Goal: Task Accomplishment & Management: Manage account settings

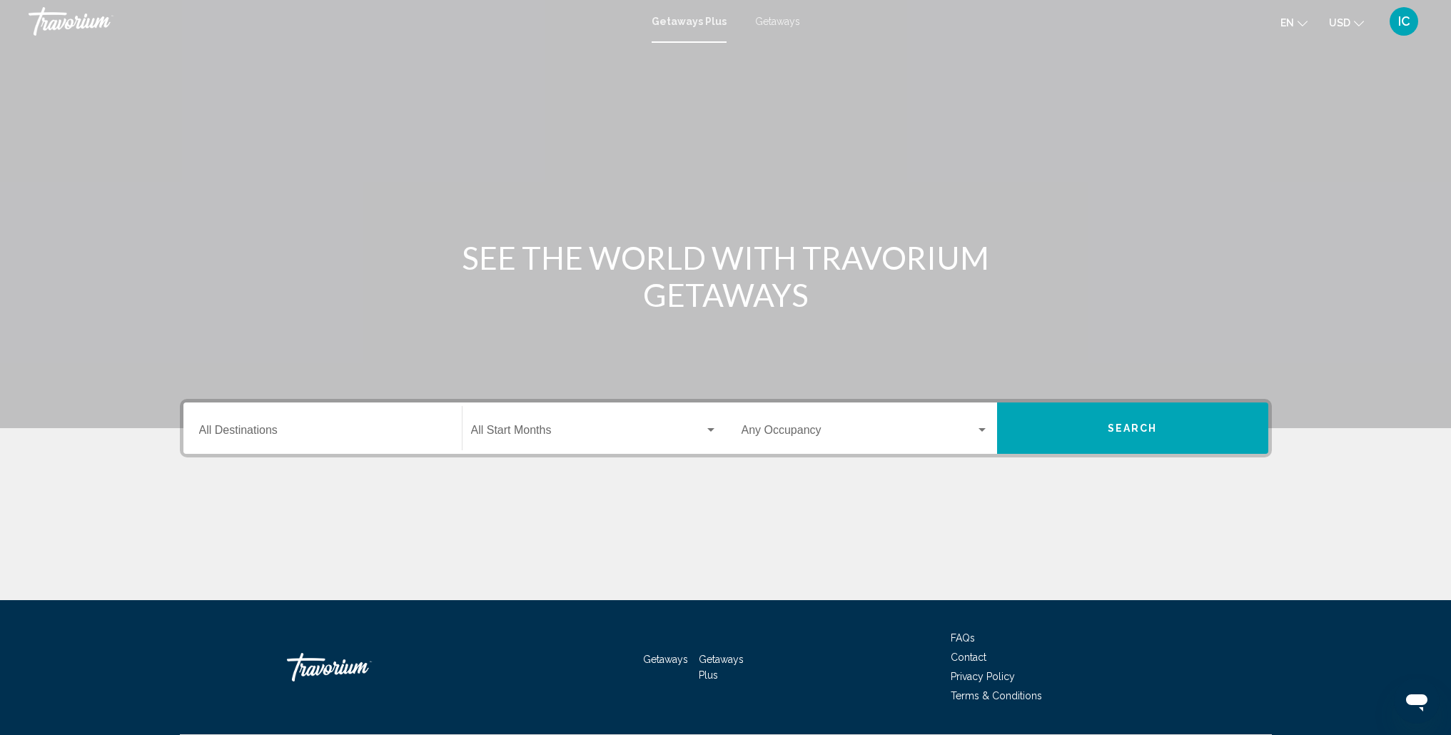
click at [1403, 19] on span "IC" at bounding box center [1404, 21] width 12 height 14
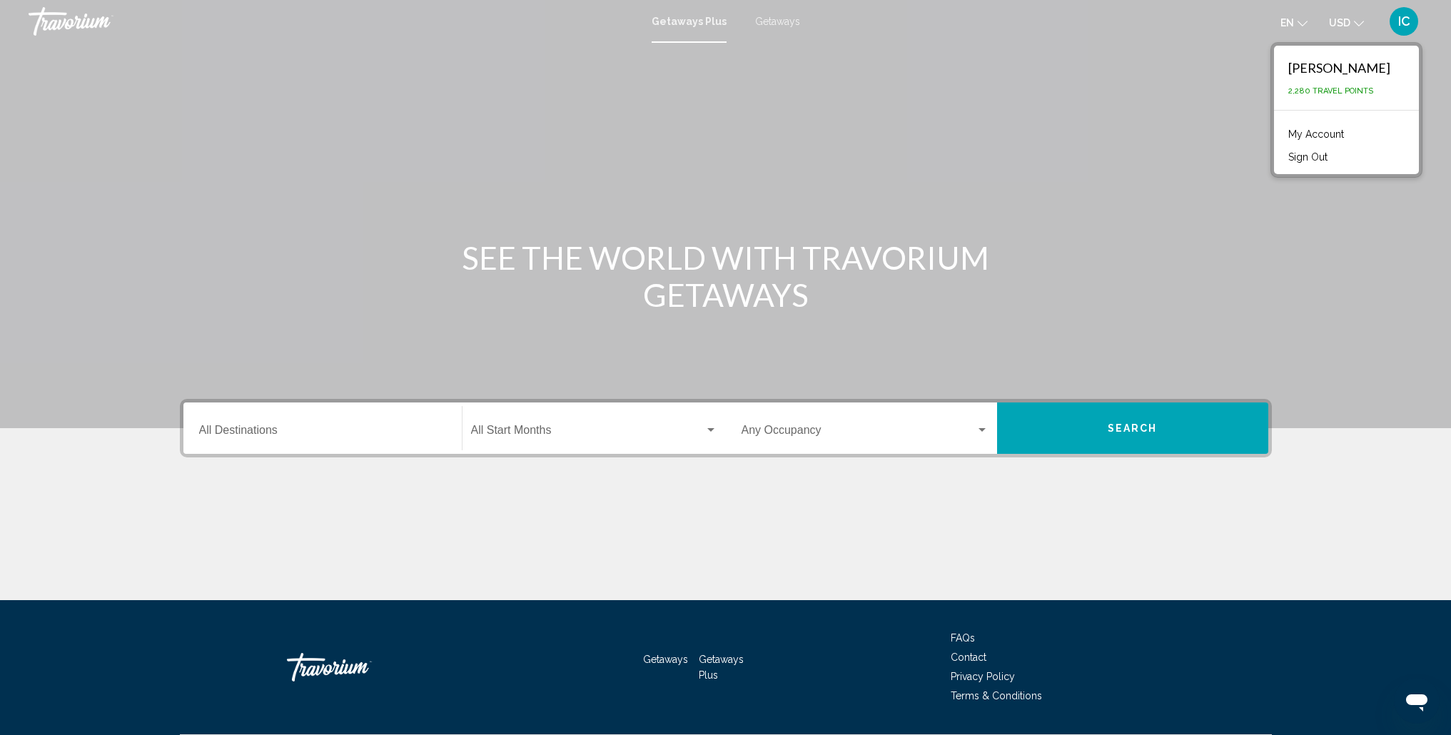
click at [1345, 135] on link "My Account" at bounding box center [1316, 134] width 70 height 19
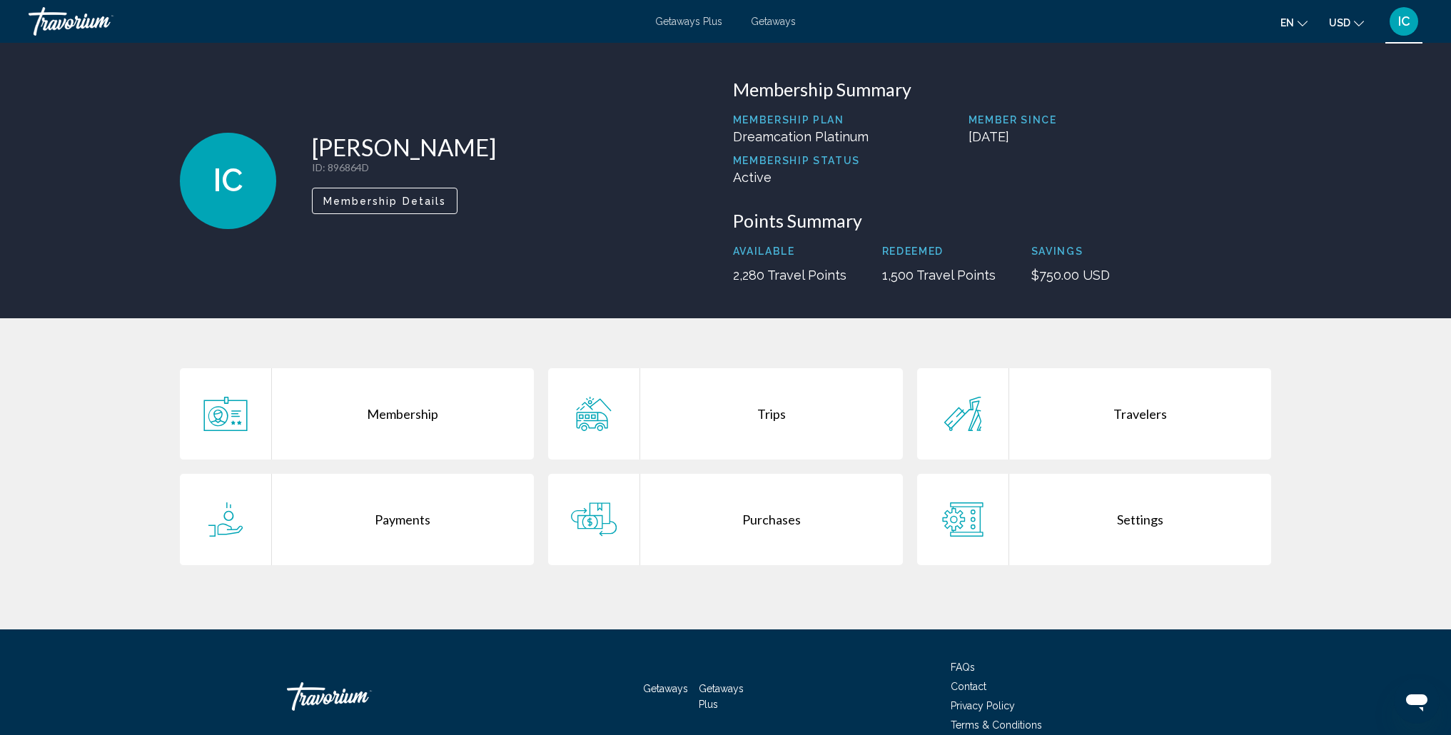
click at [769, 528] on div "Purchases" at bounding box center [771, 519] width 263 height 91
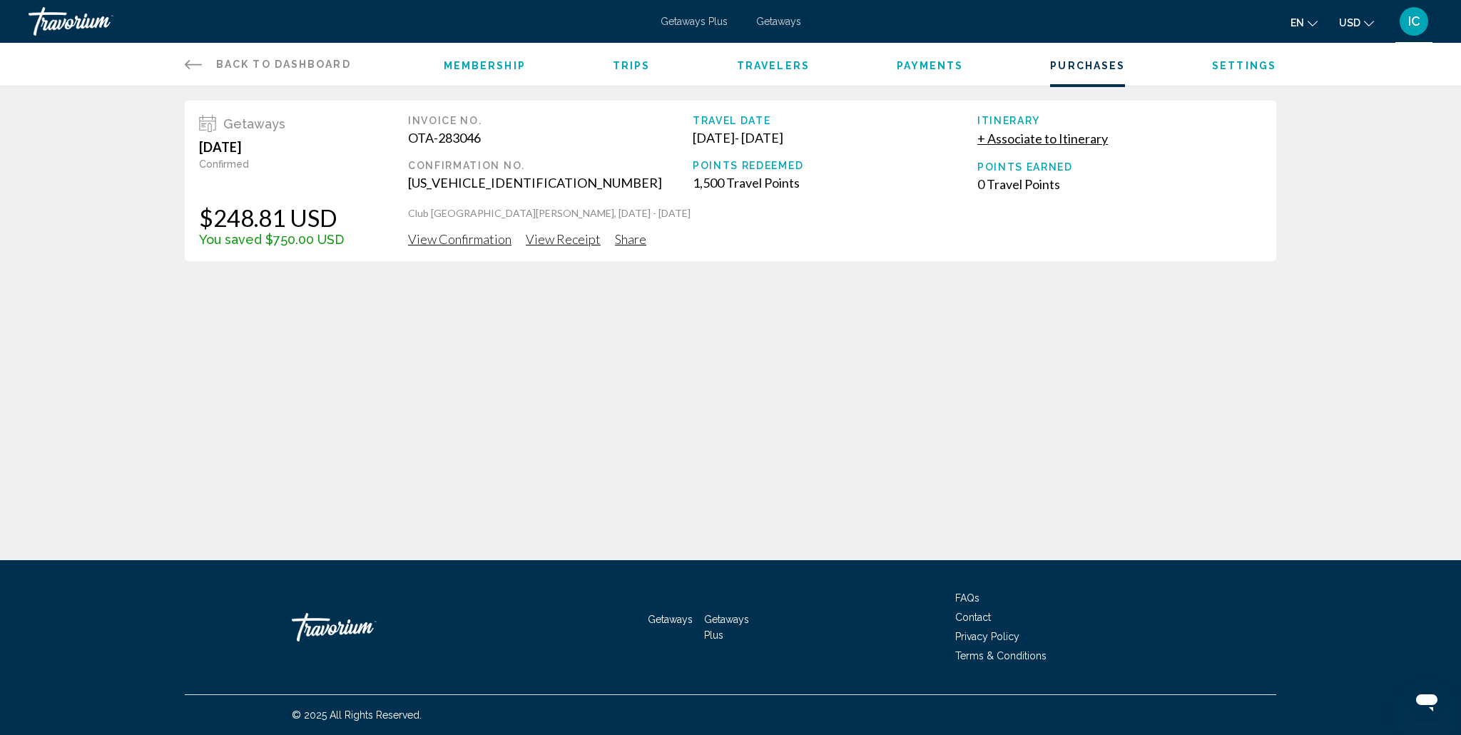
click at [469, 239] on span "View Confirmation" at bounding box center [459, 239] width 103 height 16
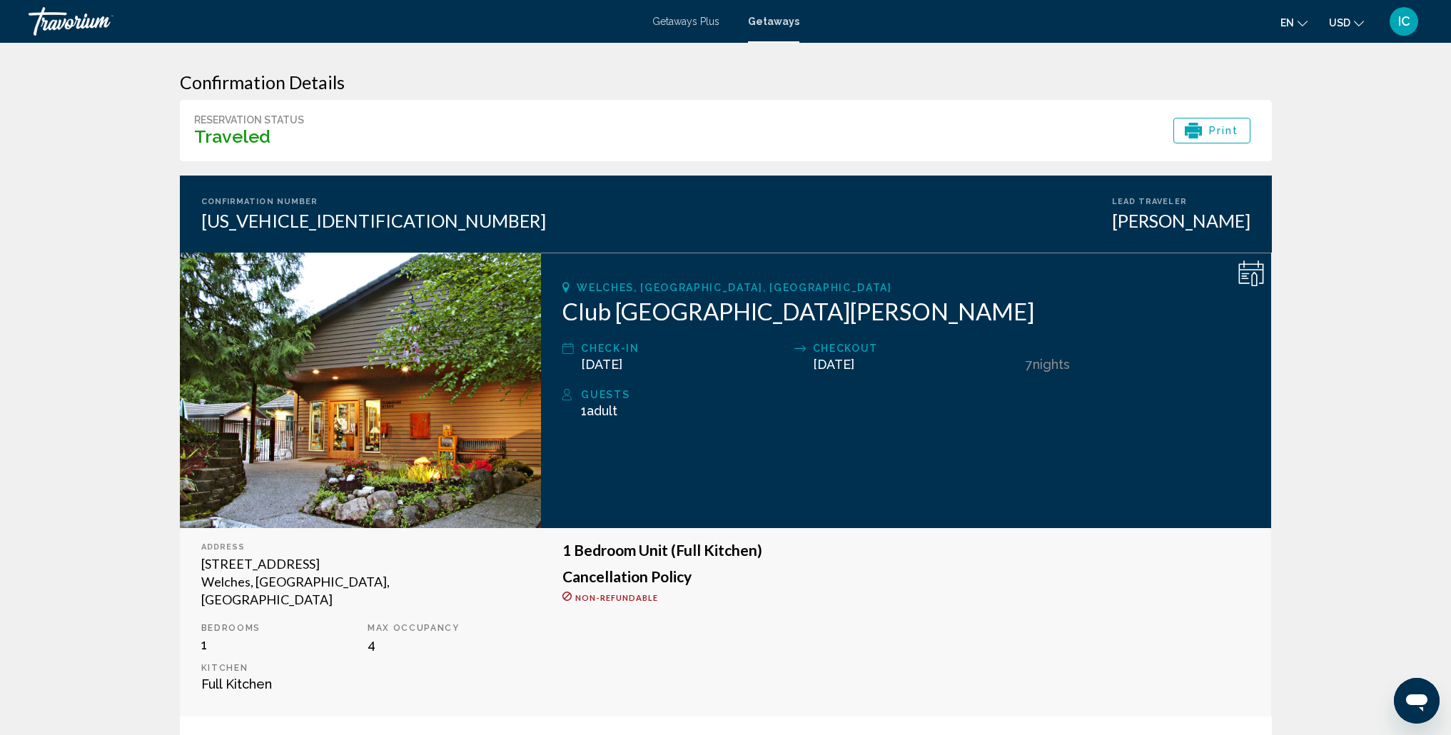
click at [1414, 25] on div "IC" at bounding box center [1403, 21] width 29 height 29
click at [1334, 157] on button "Sign Out" at bounding box center [1308, 157] width 54 height 19
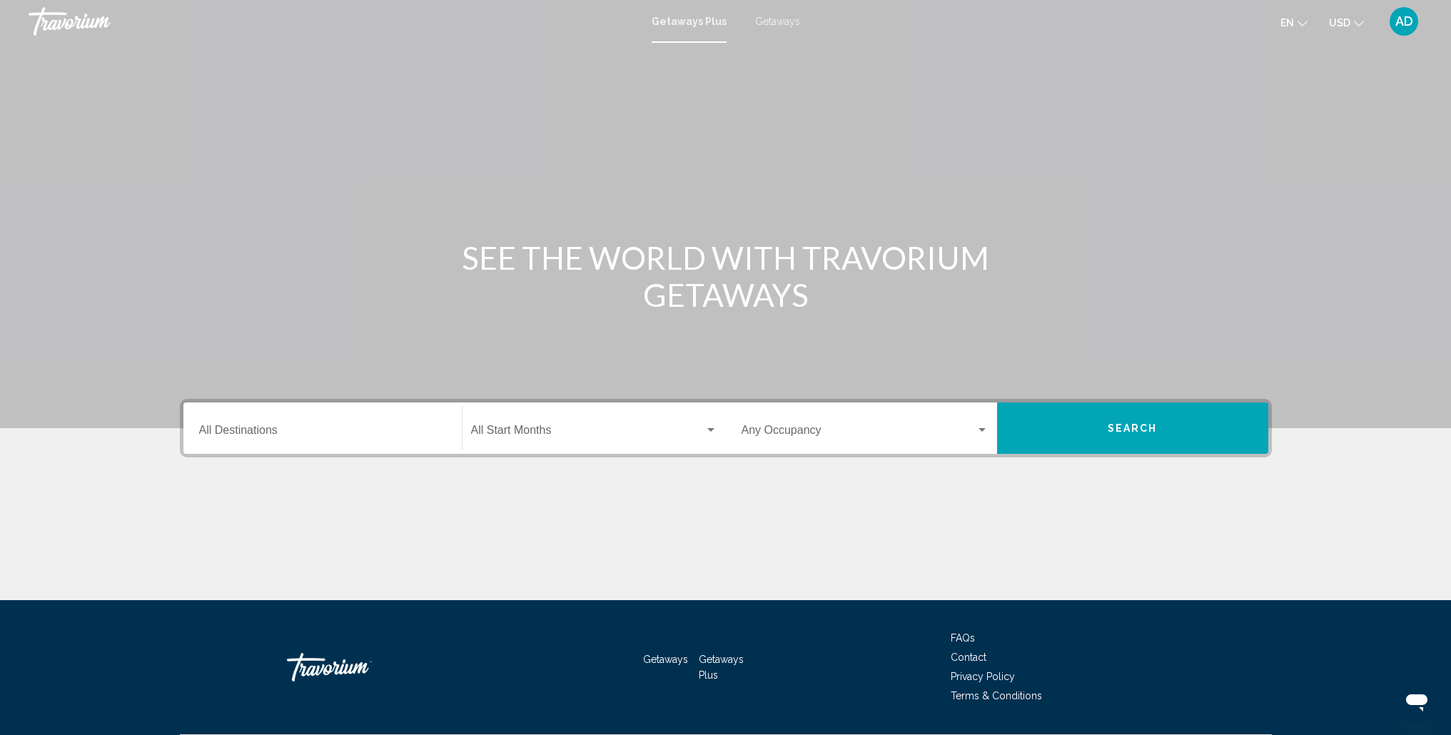
click at [1404, 19] on span "AD" at bounding box center [1404, 21] width 18 height 14
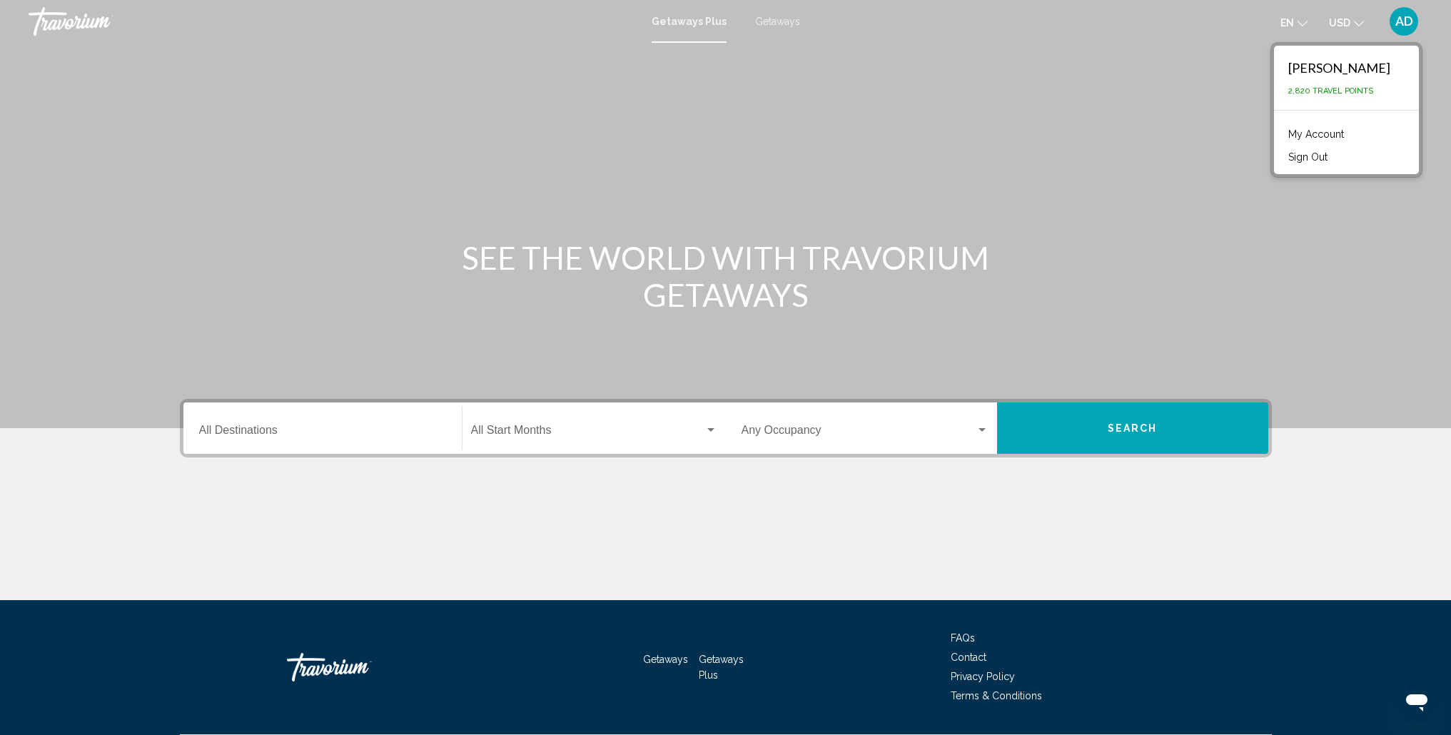
drag, startPoint x: 1329, startPoint y: 137, endPoint x: 1251, endPoint y: 133, distance: 78.6
click at [1329, 137] on link "My Account" at bounding box center [1316, 134] width 70 height 19
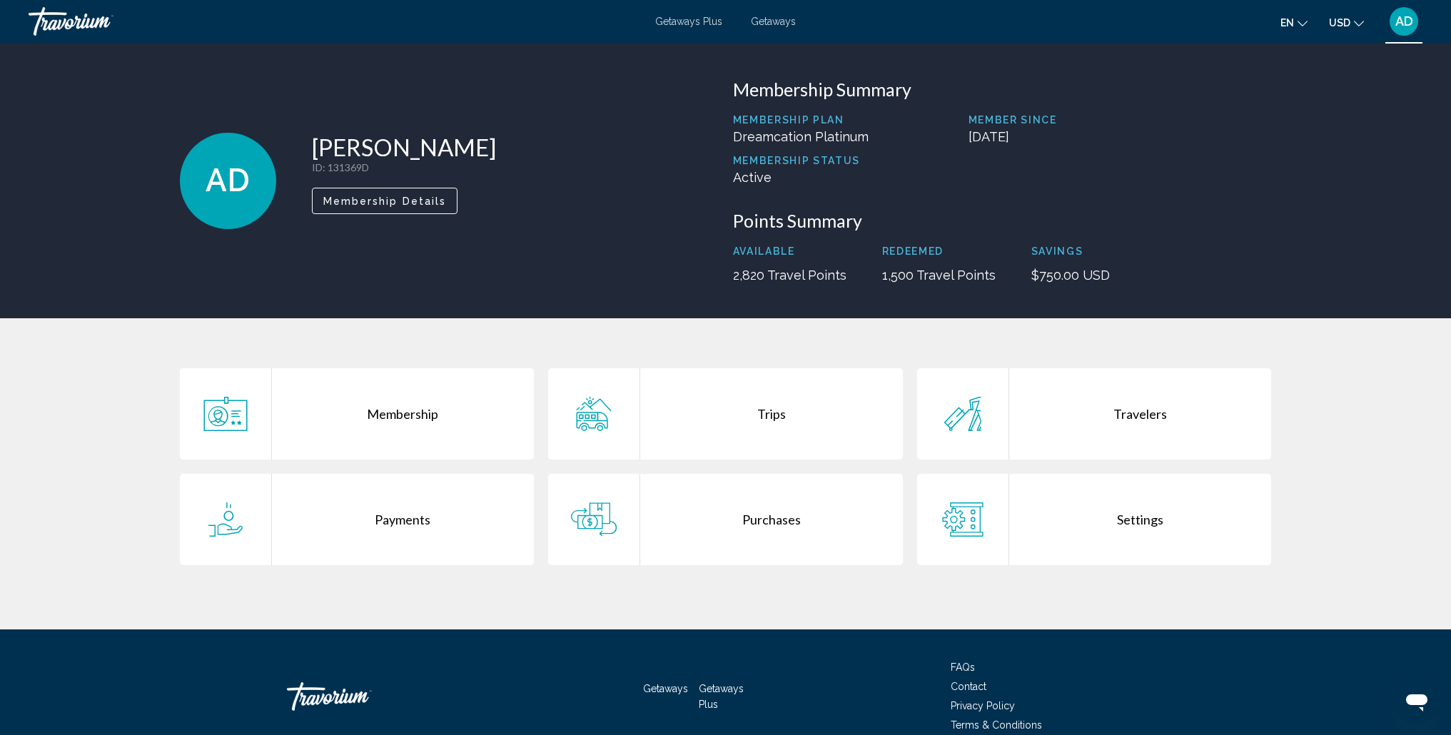
click at [747, 519] on div "Purchases" at bounding box center [771, 519] width 263 height 91
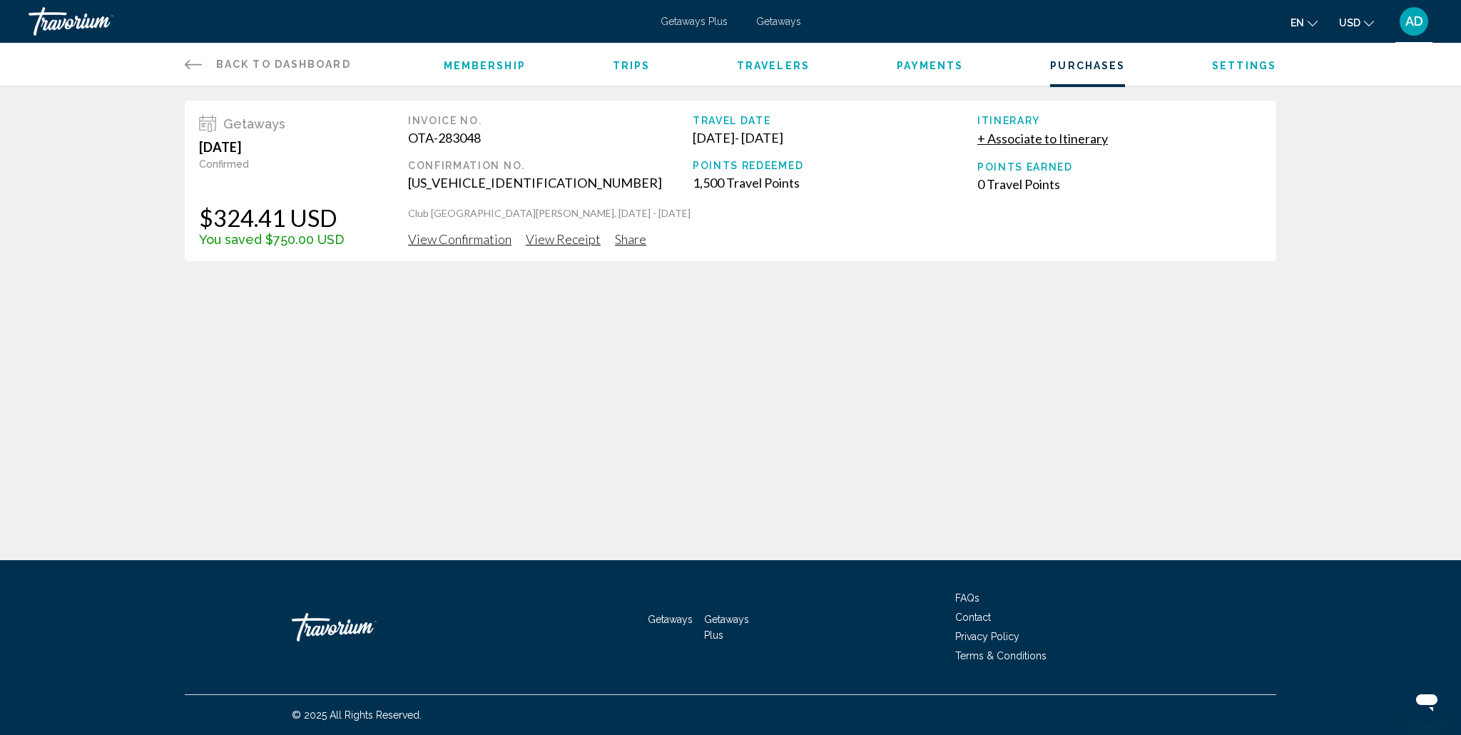
click at [451, 243] on span "View Confirmation" at bounding box center [459, 239] width 103 height 16
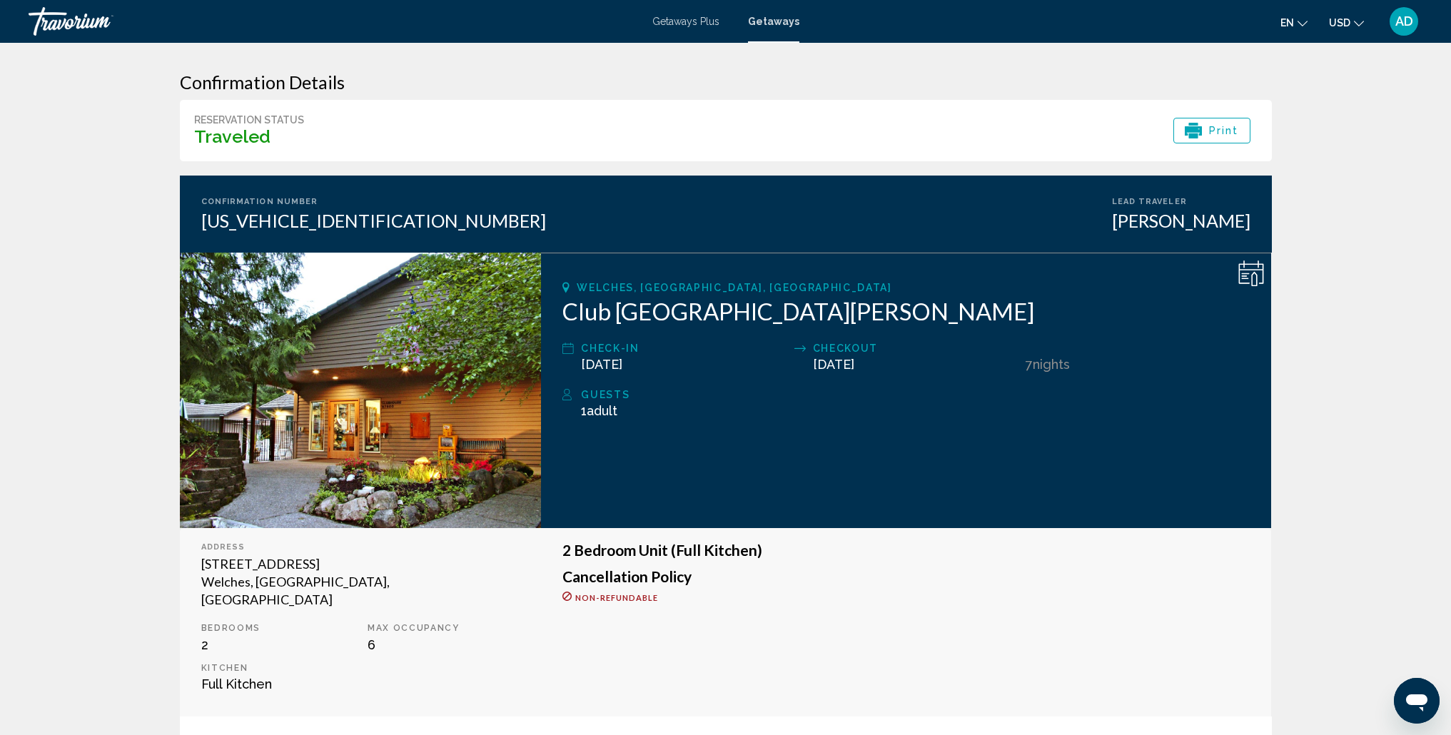
click at [1395, 23] on span "AD" at bounding box center [1404, 21] width 18 height 14
click at [1334, 156] on button "Sign Out" at bounding box center [1308, 157] width 54 height 19
